Goal: Transaction & Acquisition: Purchase product/service

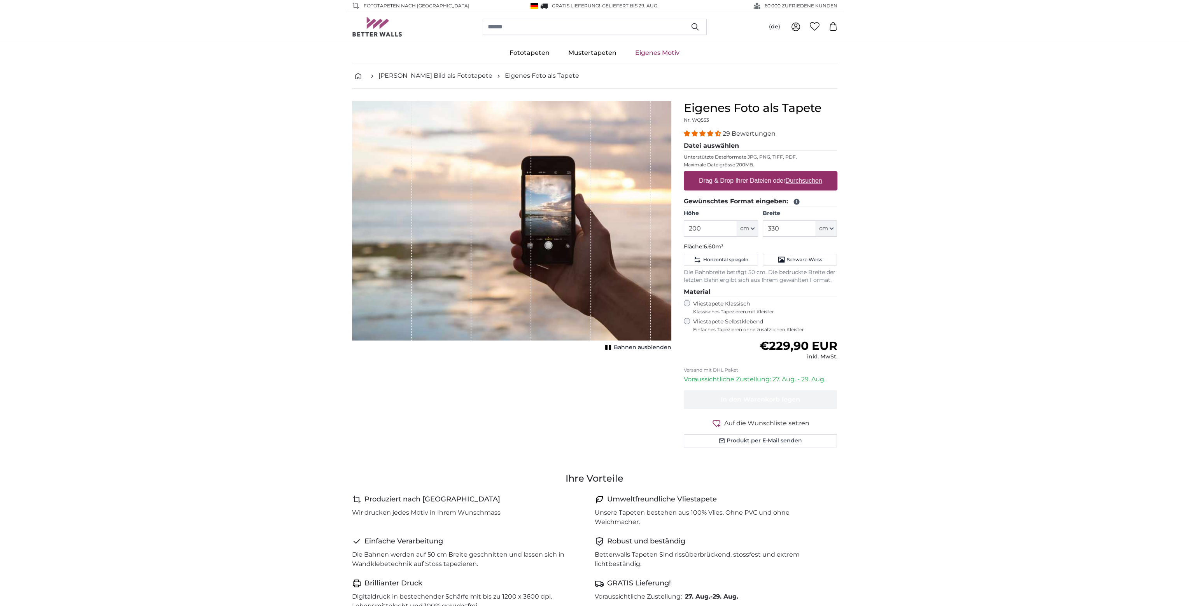
click at [734, 320] on label "Vliestapete Selbstklebend Einfaches Tapezieren ohne zusätzlichen Kleister" at bounding box center [765, 325] width 144 height 15
drag, startPoint x: 730, startPoint y: 320, endPoint x: 765, endPoint y: 322, distance: 35.0
click at [764, 322] on label "Vliestapete Selbstklebend Einfaches Tapezieren ohne zusätzlichen Kleister" at bounding box center [765, 325] width 144 height 15
click at [750, 322] on label "Vliestapete Selbstklebend Einfaches Tapezieren ohne zusätzlichen Kleister" at bounding box center [765, 325] width 144 height 15
drag, startPoint x: 694, startPoint y: 321, endPoint x: 769, endPoint y: 322, distance: 74.7
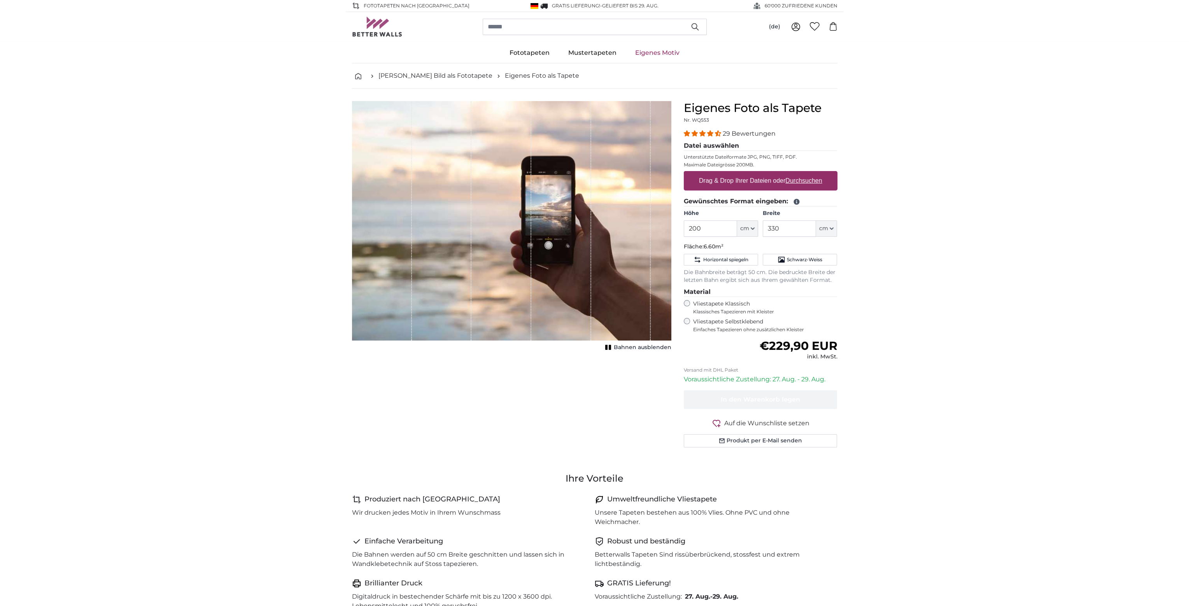
click at [769, 322] on label "Vliestapete Selbstklebend Einfaches Tapezieren ohne zusätzlichen Kleister" at bounding box center [765, 325] width 144 height 15
copy label "Vliestapete Selbstklebend"
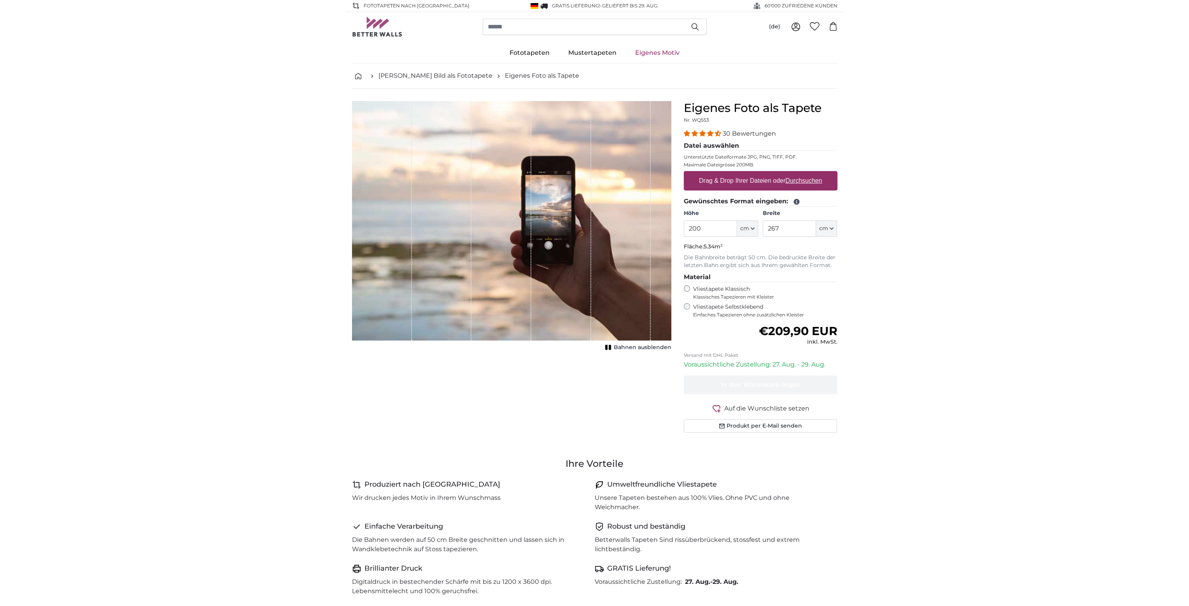
drag, startPoint x: 780, startPoint y: 214, endPoint x: 762, endPoint y: 213, distance: 17.5
click at [762, 213] on div "Höhe 200 ft cm Centimeter (cm) Inches (inch) Feet (ft. in.) Breite 267 ft cm Ce…" at bounding box center [761, 223] width 154 height 27
click at [729, 182] on label "Drag & Drop Ihrer Dateien oder Durchsuchen" at bounding box center [761, 181] width 130 height 16
click at [729, 173] on input "Drag & Drop Ihrer Dateien oder Durchsuchen" at bounding box center [761, 172] width 154 height 2
type input "**********"
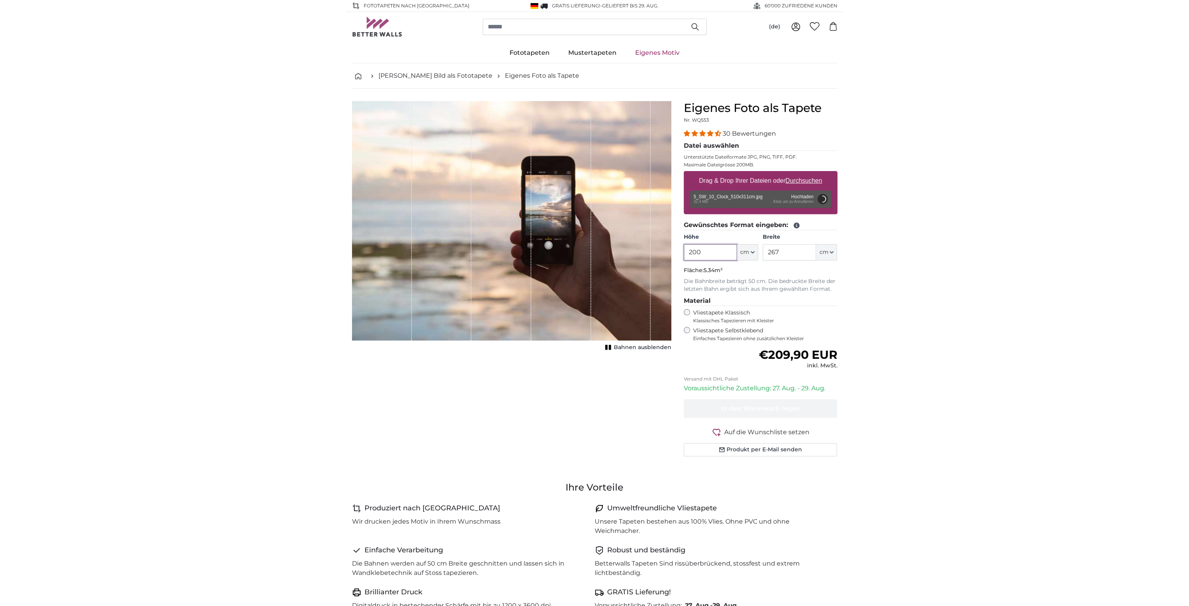
click at [719, 253] on input "200" at bounding box center [710, 252] width 53 height 16
click at [774, 252] on input "267" at bounding box center [789, 252] width 53 height 16
type input "200"
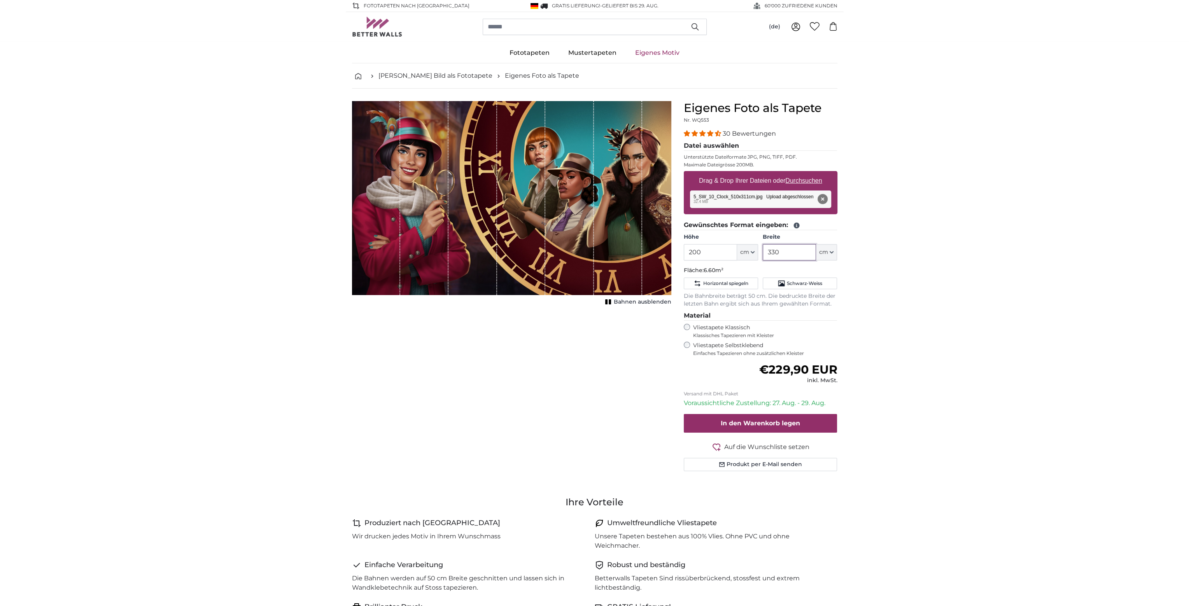
click at [776, 252] on input "330" at bounding box center [789, 252] width 53 height 16
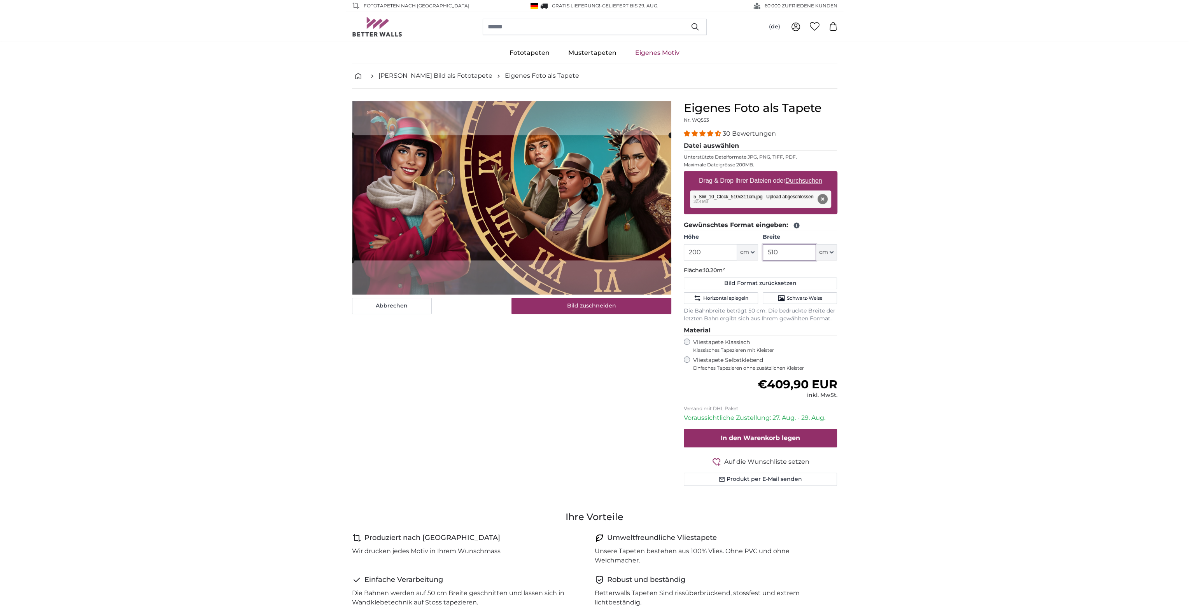
type input "510"
click at [706, 255] on input "200" at bounding box center [710, 252] width 53 height 16
click at [708, 254] on input "200" at bounding box center [710, 252] width 53 height 16
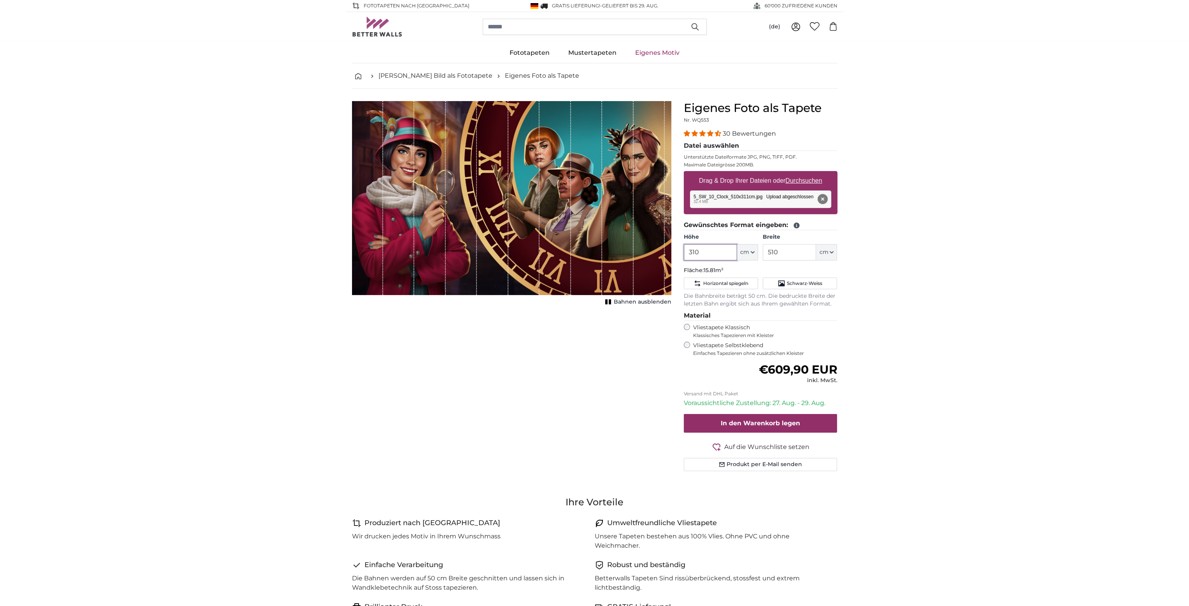
click at [717, 247] on input "310" at bounding box center [710, 252] width 53 height 16
click at [704, 252] on input "310" at bounding box center [710, 252] width 53 height 16
type input "310"
click at [783, 255] on input "510" at bounding box center [789, 252] width 53 height 16
click at [605, 361] on div "Abbrechen Bild zuschneiden Bahnen ausblenden" at bounding box center [512, 295] width 332 height 389
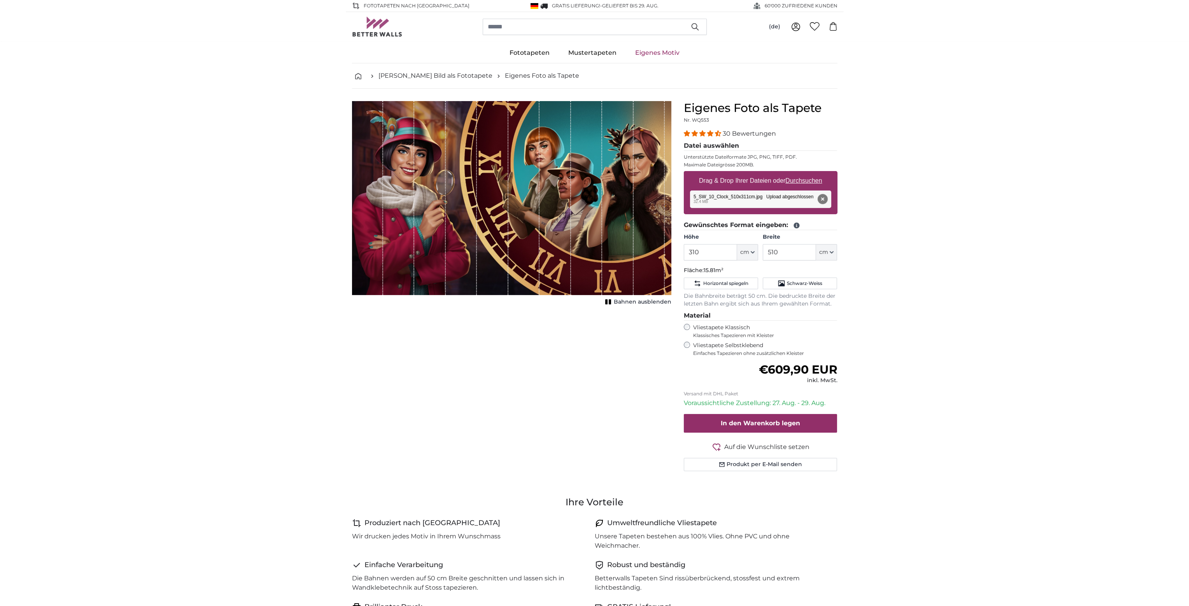
click at [774, 366] on span "€609,90 EUR" at bounding box center [798, 370] width 79 height 14
